Goal: Obtain resource: Obtain resource

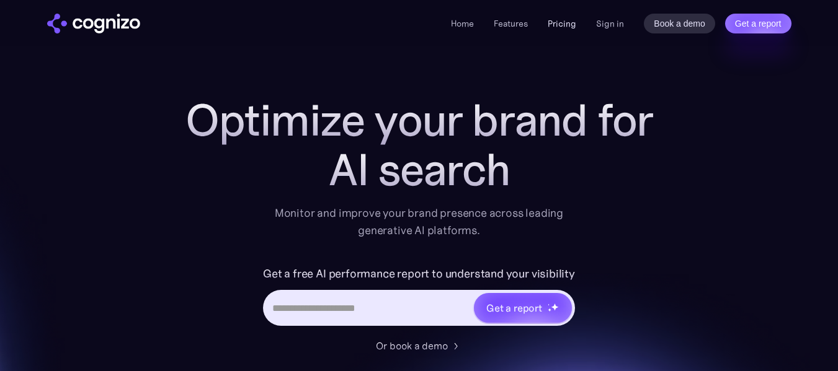
click at [566, 22] on link "Pricing" at bounding box center [562, 23] width 29 height 11
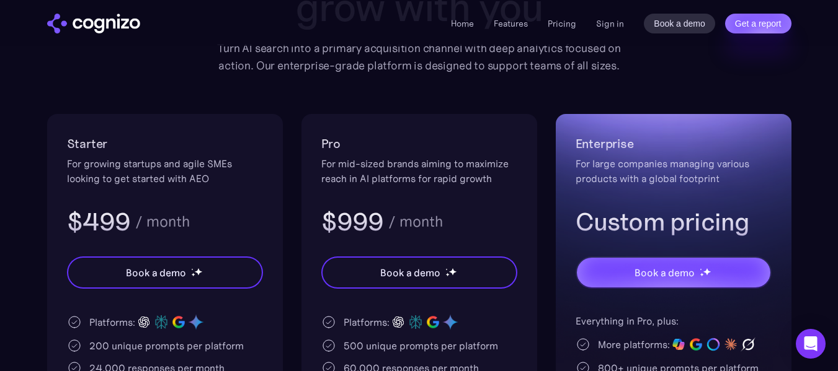
scroll to position [186, 0]
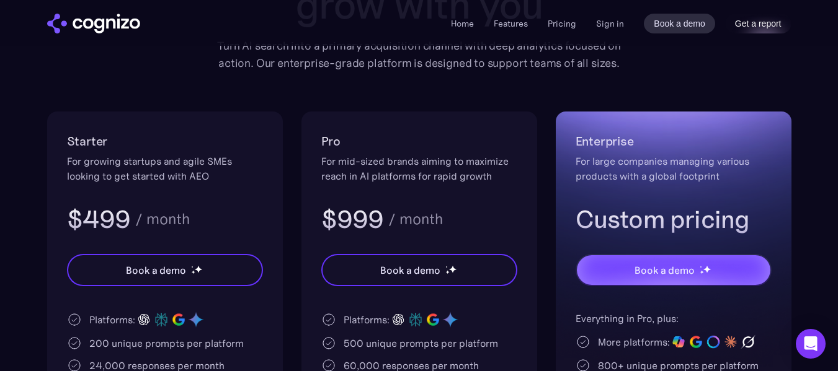
click at [773, 24] on link "Get a report" at bounding box center [758, 24] width 66 height 20
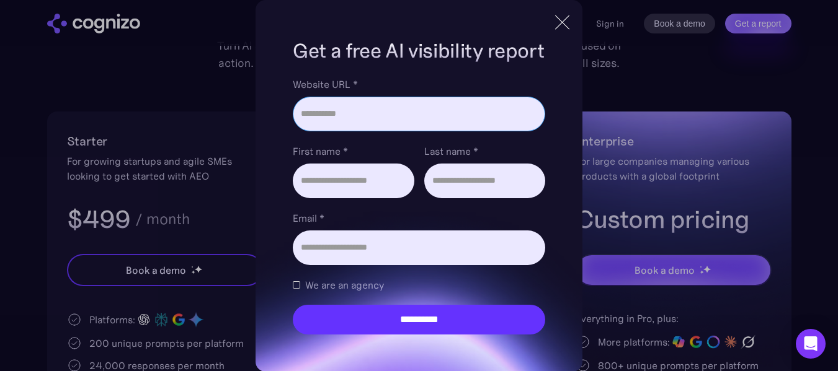
click at [425, 128] on input "Website URL *" at bounding box center [419, 114] width 252 height 35
click at [566, 17] on div at bounding box center [562, 22] width 14 height 14
